Goal: Information Seeking & Learning: Learn about a topic

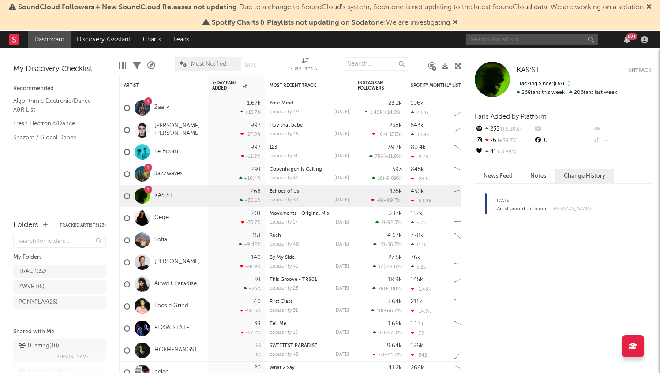
click at [518, 38] on input "text" at bounding box center [532, 39] width 132 height 11
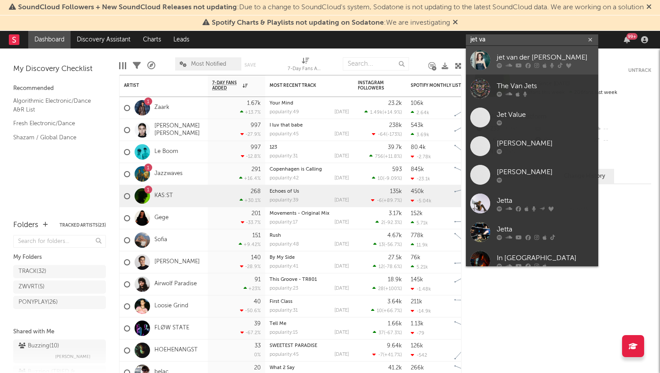
type input "jet va"
click at [520, 57] on div "jet van der [PERSON_NAME]" at bounding box center [545, 57] width 97 height 11
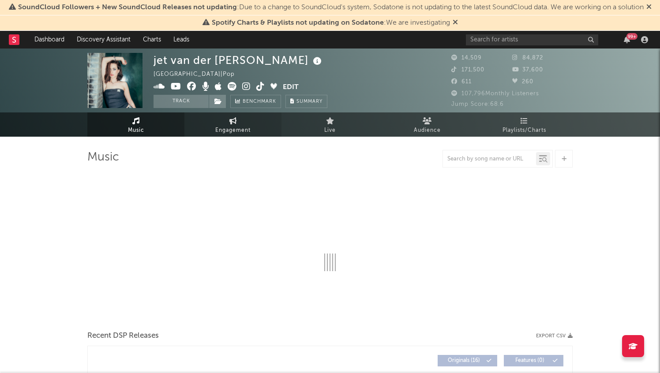
select select "6m"
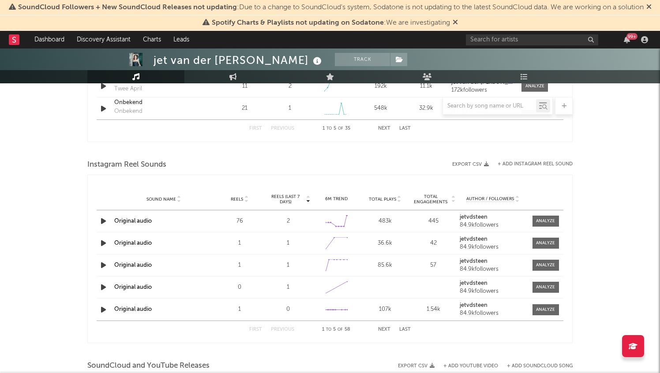
scroll to position [735, 0]
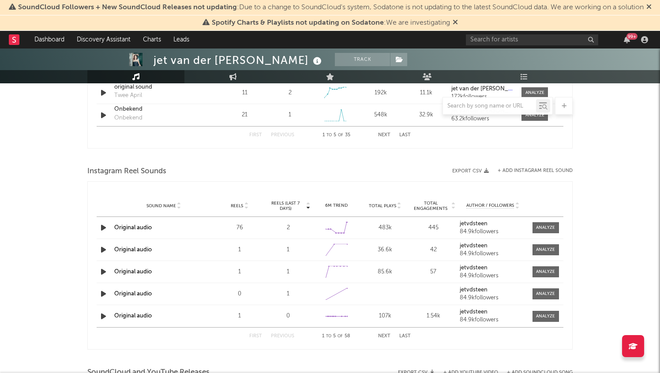
click at [527, 168] on div "Instagram Reel Sounds" at bounding box center [329, 171] width 485 height 15
click at [527, 171] on button "+ Add Instagram Reel Sound" at bounding box center [535, 171] width 75 height 5
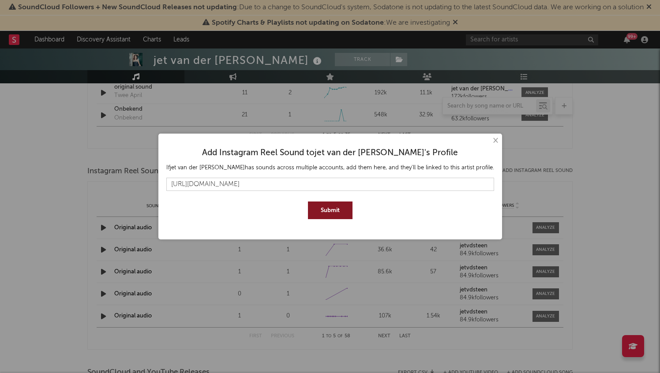
type input "https://www.instagram.com/reels/audio/1924095971492547/"
click at [337, 208] on button "Submit" at bounding box center [330, 211] width 45 height 18
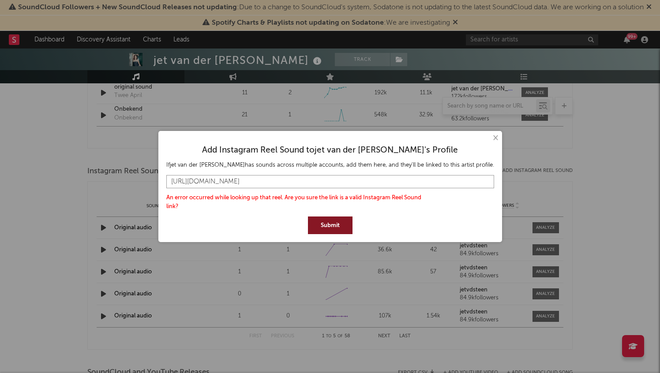
click at [361, 178] on input "https://www.instagram.com/reels/audio/1924095971492547/" at bounding box center [330, 181] width 328 height 13
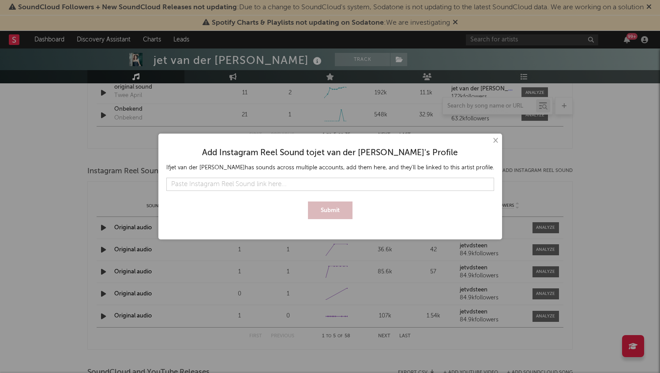
click at [490, 142] on button "×" at bounding box center [495, 141] width 10 height 10
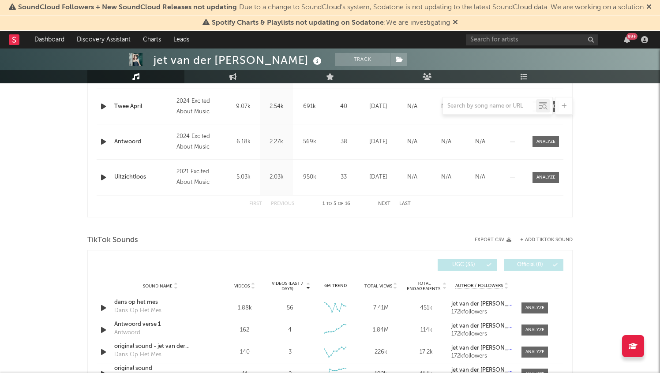
scroll to position [279, 0]
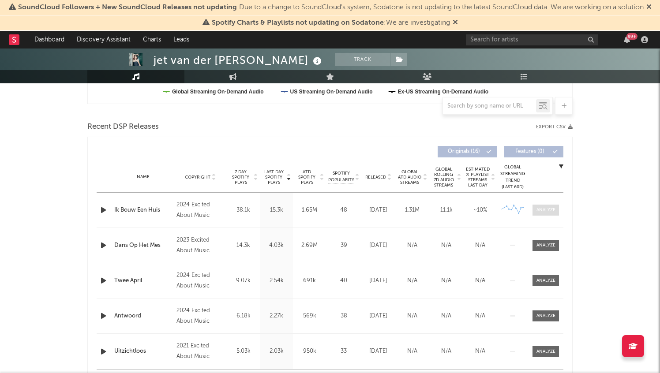
click at [551, 210] on div at bounding box center [545, 210] width 19 height 7
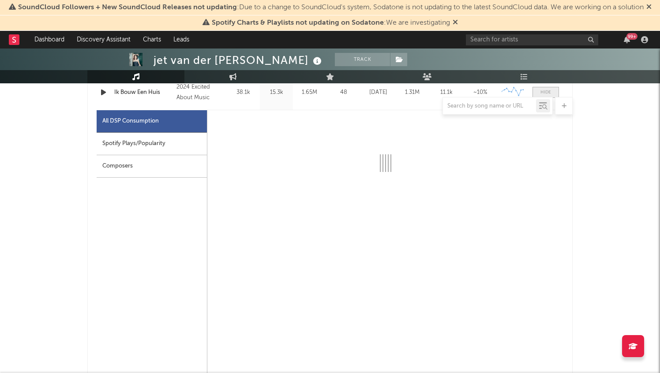
scroll to position [432, 0]
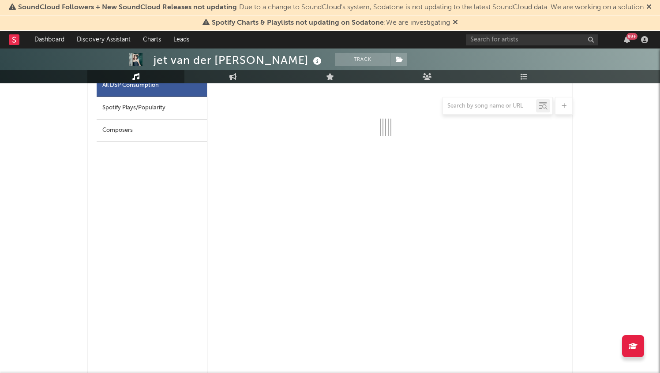
select select "6m"
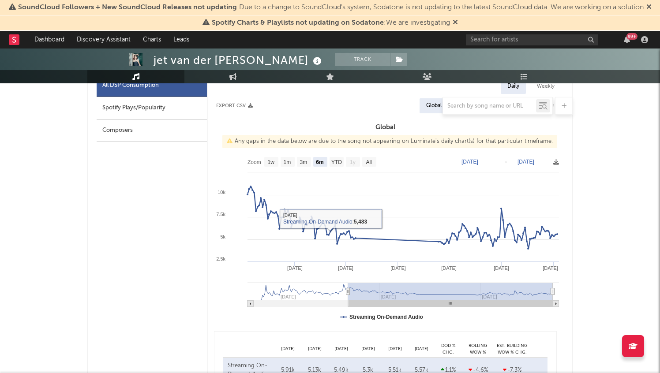
click at [178, 112] on div at bounding box center [329, 106] width 485 height 18
click at [183, 108] on div at bounding box center [329, 106] width 485 height 18
click at [144, 107] on div at bounding box center [329, 106] width 485 height 18
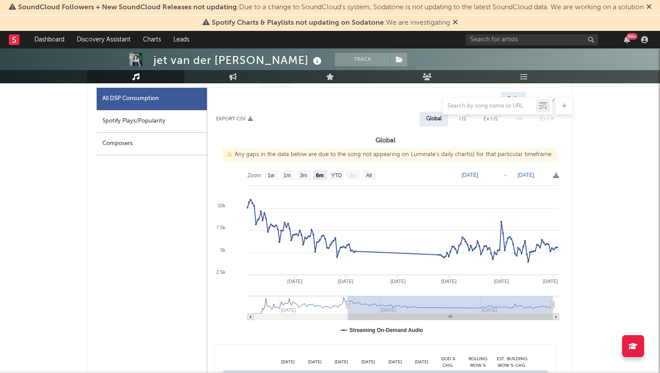
scroll to position [409, 0]
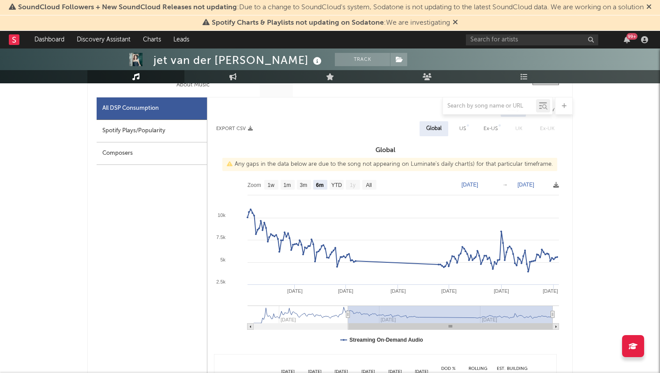
click at [152, 131] on div "Spotify Plays/Popularity" at bounding box center [152, 131] width 110 height 23
select select "6m"
select select "1w"
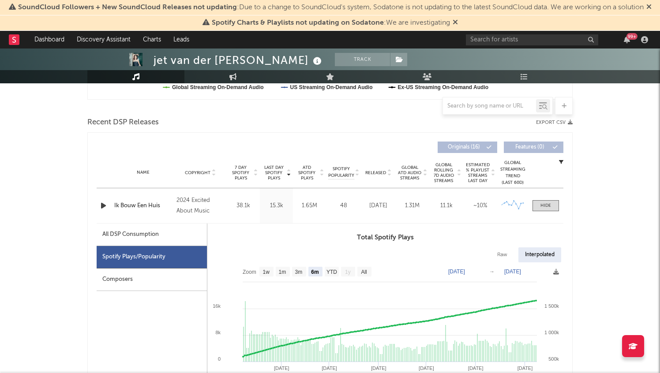
scroll to position [293, 0]
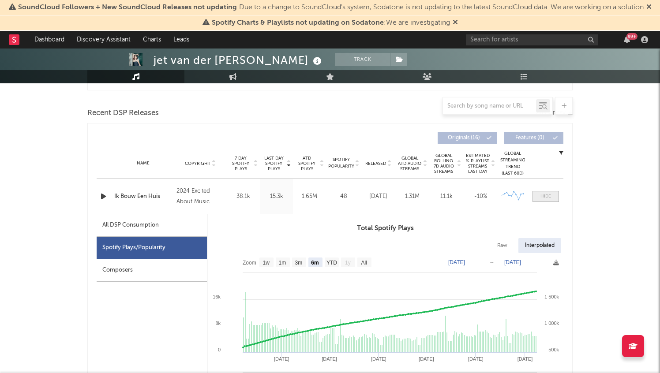
click at [545, 199] on div at bounding box center [545, 196] width 11 height 7
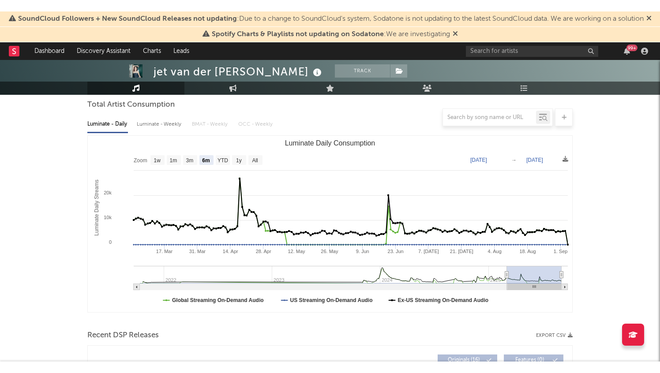
scroll to position [20, 0]
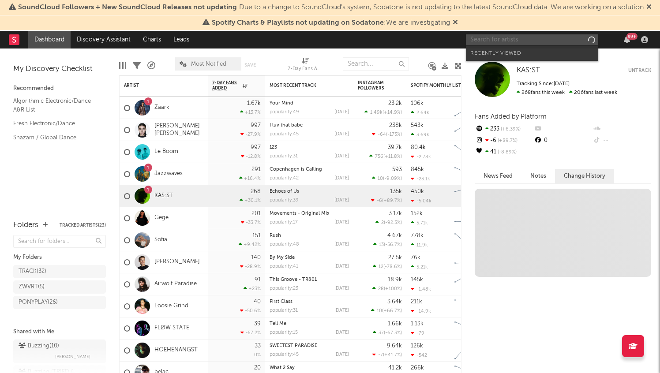
click at [525, 36] on input "text" at bounding box center [532, 39] width 132 height 11
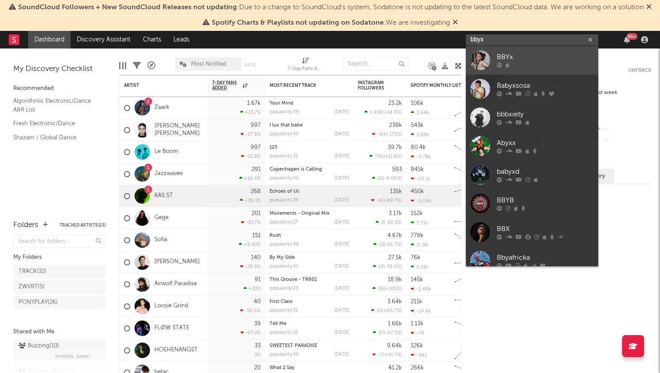
type input "bbyx"
click at [552, 56] on div "BBYx" at bounding box center [545, 57] width 97 height 11
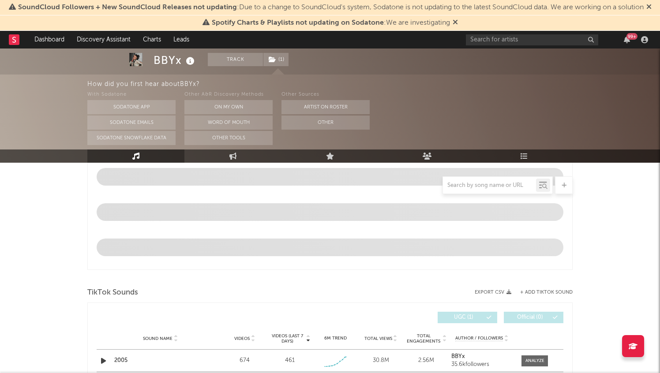
select select "6m"
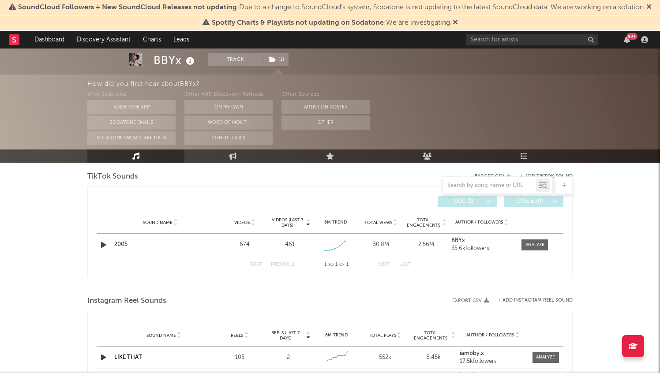
scroll to position [498, 0]
